Goal: Book appointment/travel/reservation

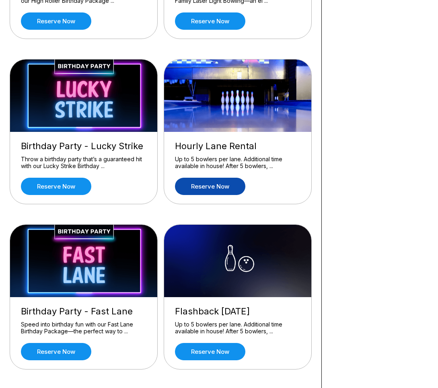
scroll to position [237, 0]
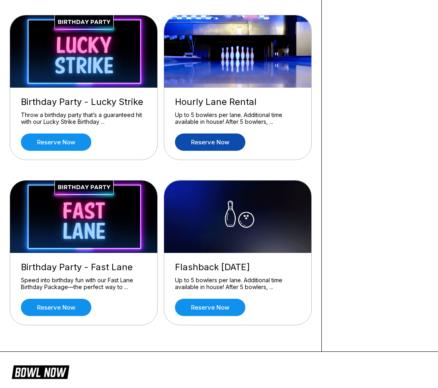
click at [228, 144] on link "Reserve now" at bounding box center [210, 142] width 70 height 17
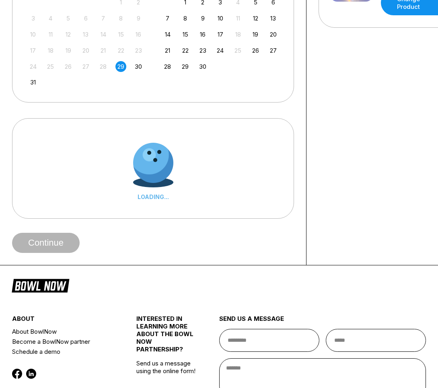
scroll to position [0, 0]
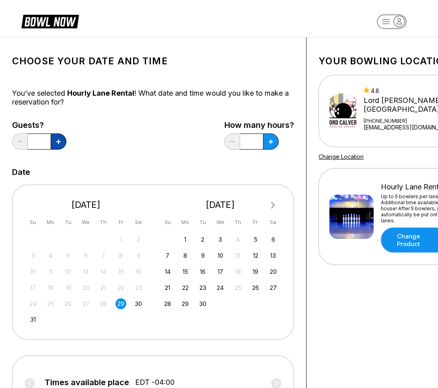
click at [58, 145] on button at bounding box center [59, 142] width 16 height 16
type input "*"
click at [123, 304] on div "29" at bounding box center [120, 303] width 11 height 11
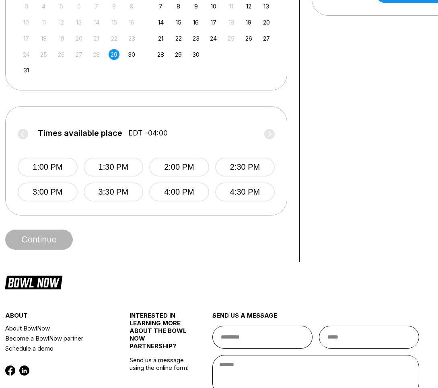
scroll to position [250, 7]
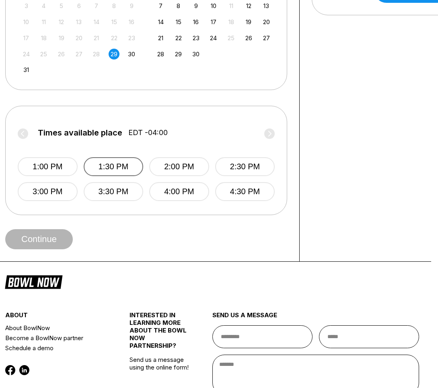
click at [102, 167] on button "1:30 PM" at bounding box center [114, 166] width 60 height 19
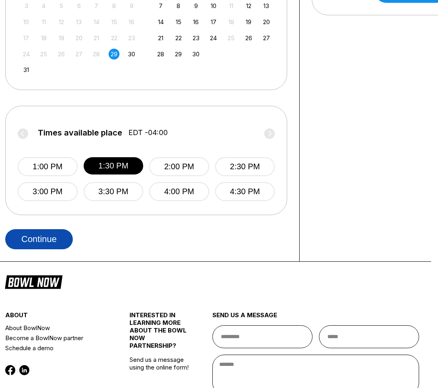
click at [54, 239] on button "Continue" at bounding box center [39, 239] width 68 height 20
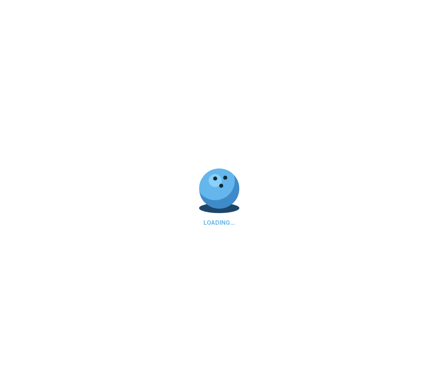
select select "**"
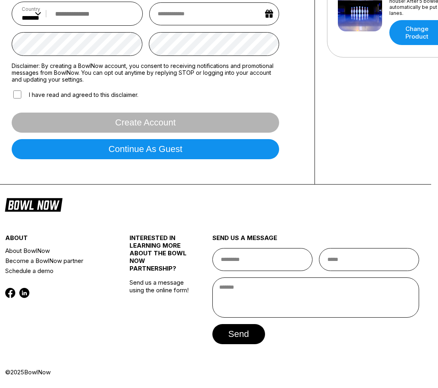
scroll to position [0, 0]
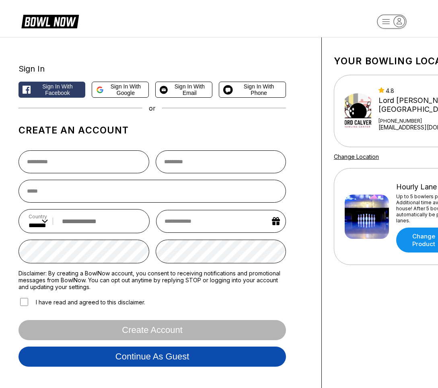
click at [175, 363] on button "Continue as guest" at bounding box center [152, 357] width 267 height 20
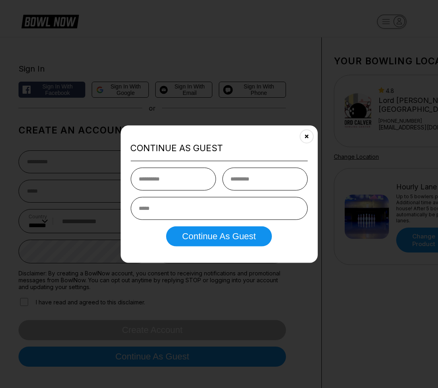
click at [174, 179] on input "text" at bounding box center [172, 179] width 85 height 23
type input "*******"
type input "*****"
click at [188, 211] on input "email" at bounding box center [218, 208] width 177 height 23
click at [174, 208] on input "email" at bounding box center [218, 208] width 177 height 23
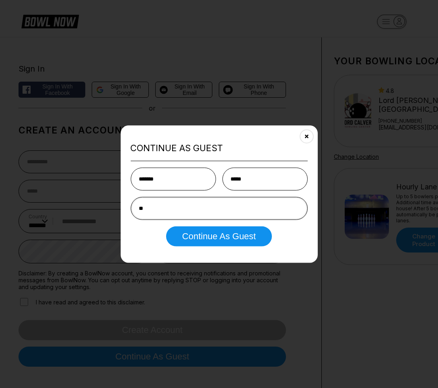
type input "*"
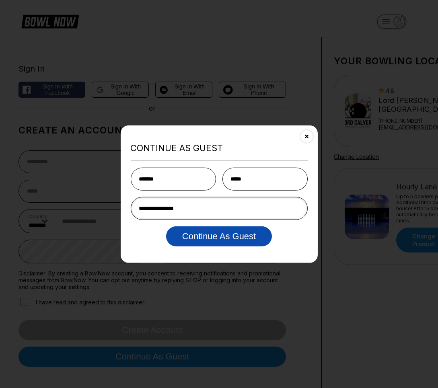
type input "**********"
click at [197, 241] on button "Continue as Guest" at bounding box center [219, 236] width 106 height 20
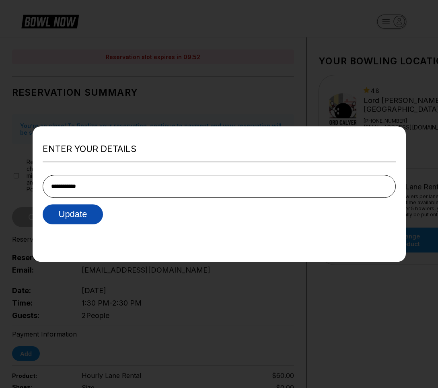
type input "**********"
click at [80, 214] on button "Update" at bounding box center [73, 214] width 61 height 20
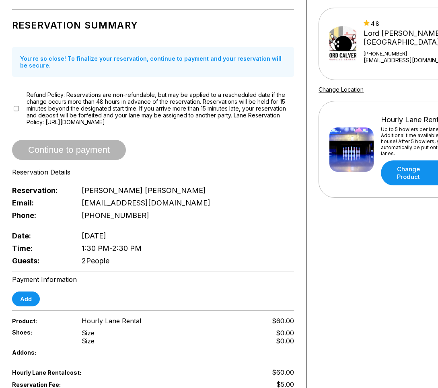
scroll to position [68, 0]
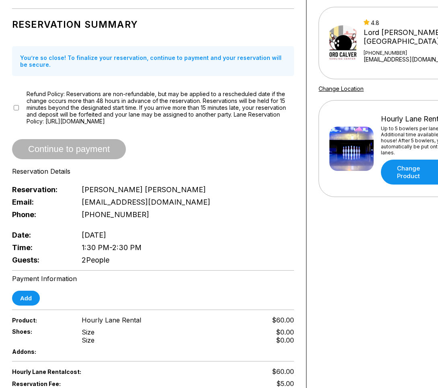
click at [59, 145] on div "Continue to payment" at bounding box center [153, 149] width 282 height 20
click at [30, 302] on button "Add" at bounding box center [26, 298] width 28 height 15
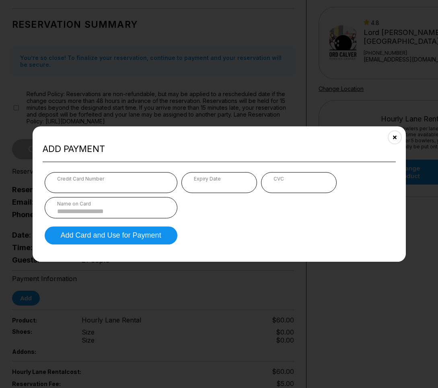
click at [135, 181] on div "Credit Card Number" at bounding box center [111, 179] width 108 height 6
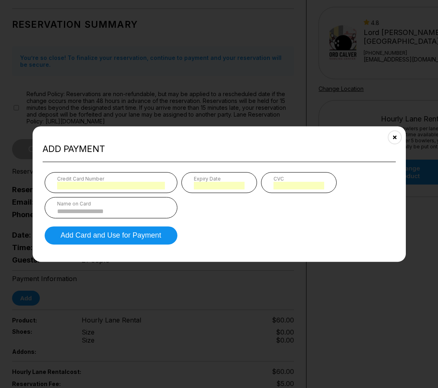
scroll to position [425, 0]
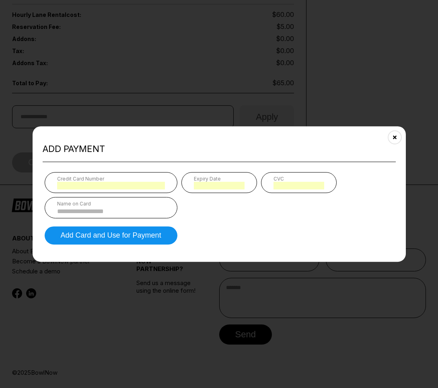
click at [125, 208] on input at bounding box center [111, 211] width 108 height 7
click at [111, 210] on input at bounding box center [111, 211] width 108 height 7
type input "**********"
type input "*"
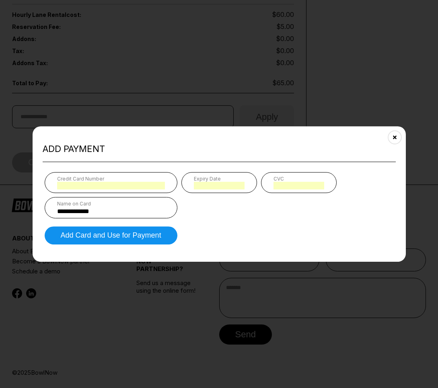
type input "*"
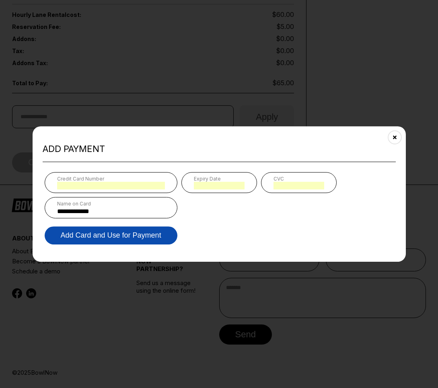
click at [142, 235] on button "Add Card and Use for Payment" at bounding box center [111, 235] width 133 height 18
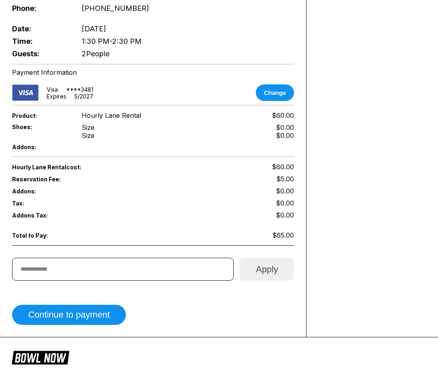
scroll to position [276, 0]
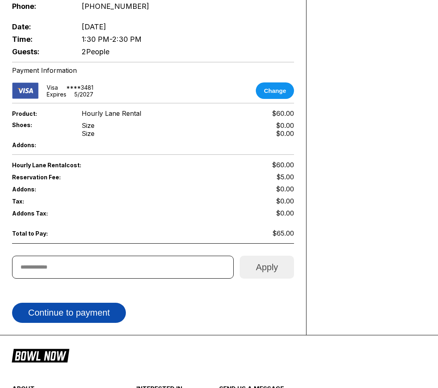
click at [100, 313] on button "Continue to payment" at bounding box center [69, 313] width 114 height 20
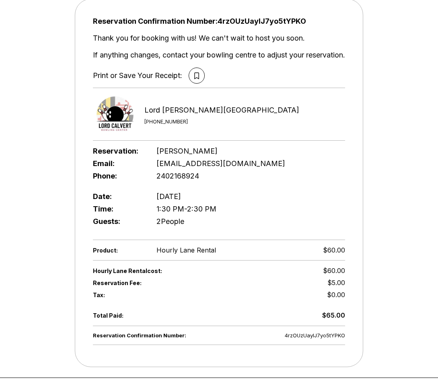
scroll to position [56, 0]
